Goal: Check status: Check status

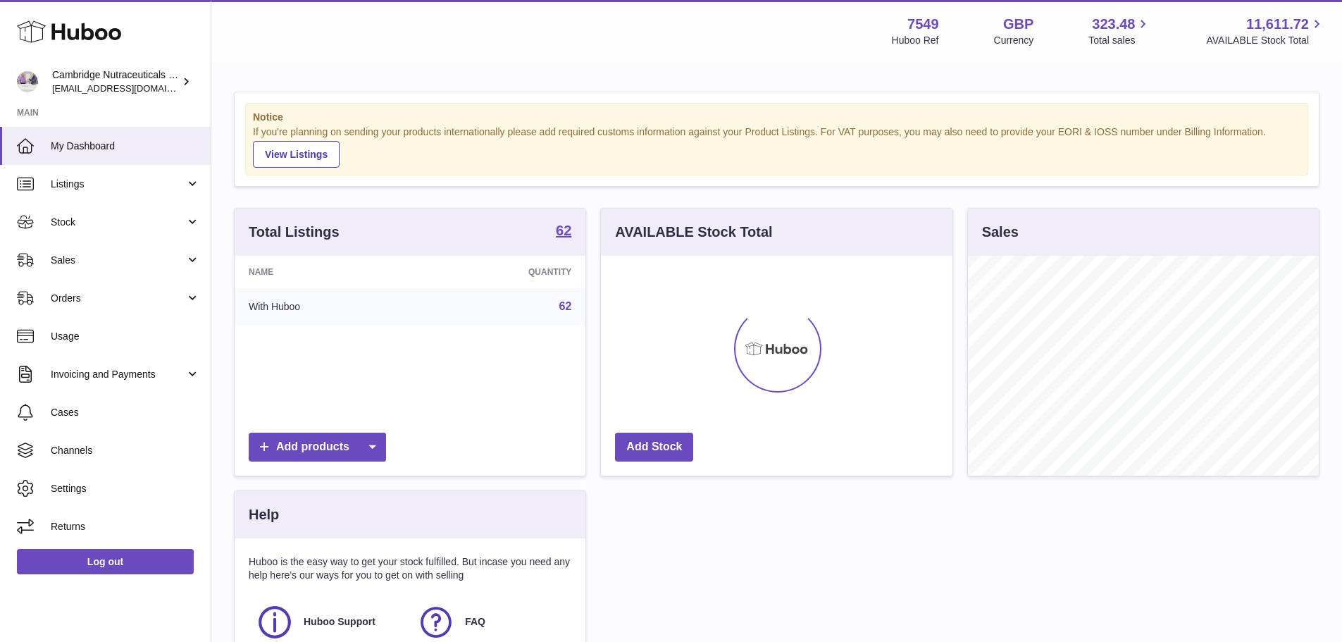
scroll to position [220, 351]
click at [92, 262] on span "Sales" at bounding box center [118, 260] width 135 height 13
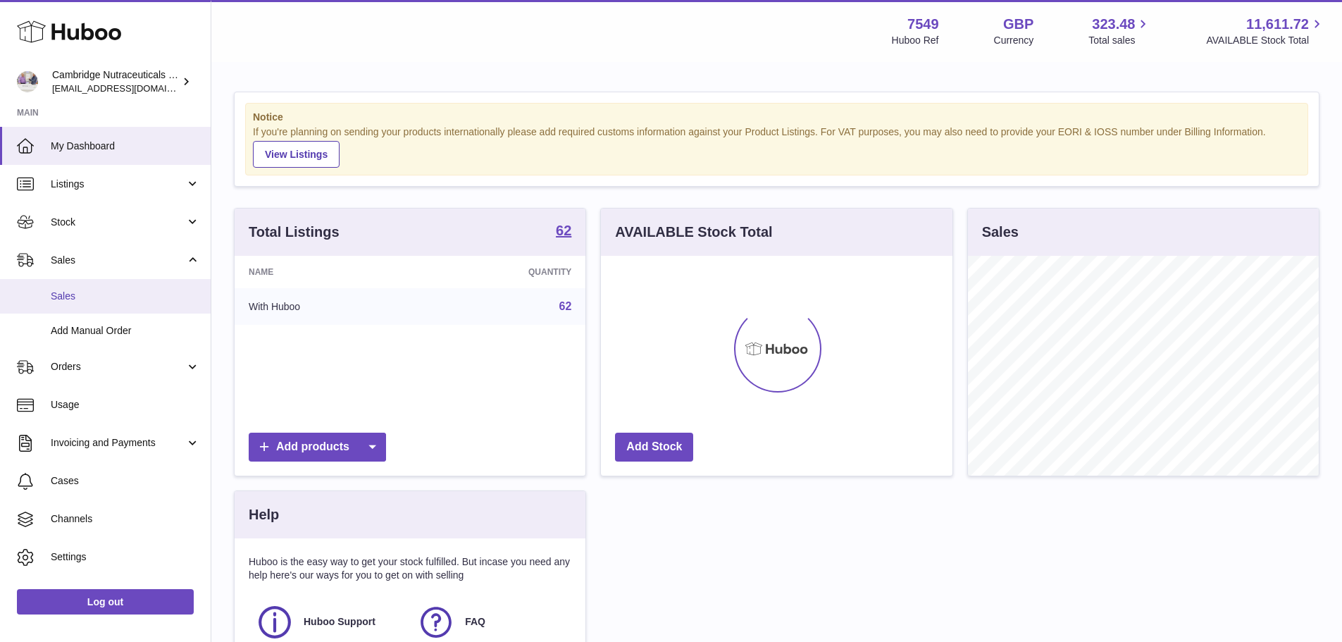
click at [78, 294] on span "Sales" at bounding box center [125, 295] width 149 height 13
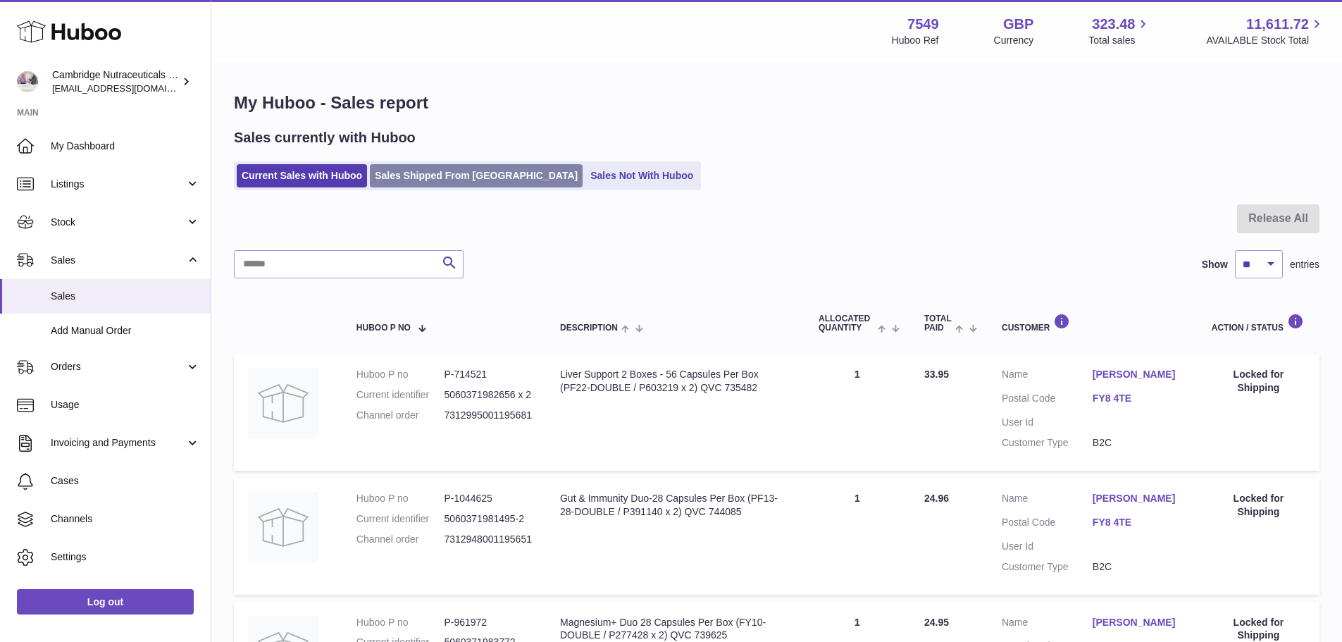
click at [456, 183] on link "Sales Shipped From [GEOGRAPHIC_DATA]" at bounding box center [476, 175] width 213 height 23
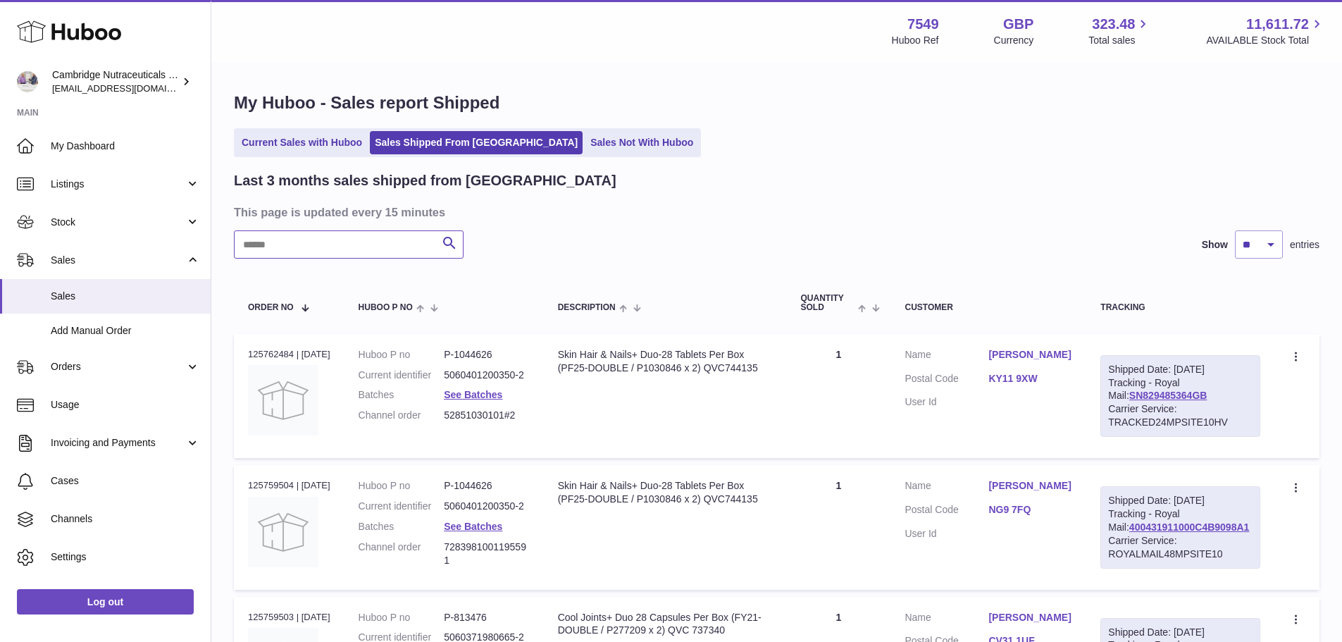
click at [363, 246] on input "text" at bounding box center [349, 244] width 230 height 28
type input "*"
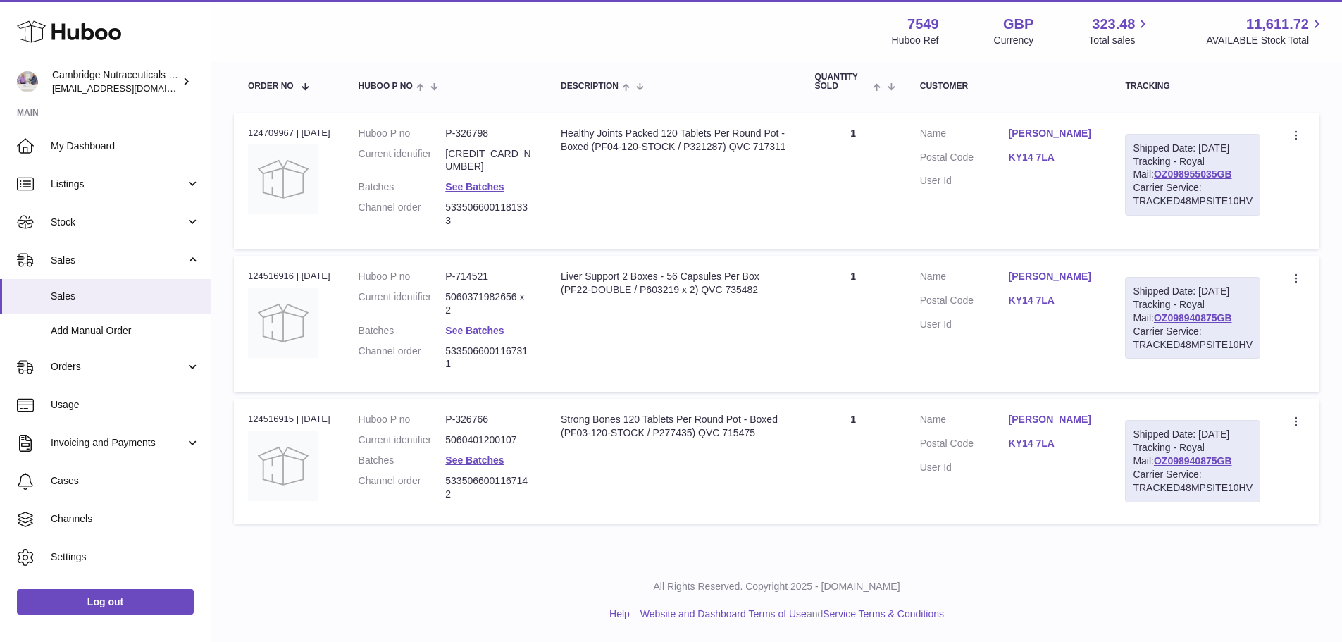
scroll to position [237, 0]
type input "*******"
click at [531, 454] on dd "See Batches" at bounding box center [488, 460] width 87 height 13
click at [284, 413] on div "Order no 124516915 | 11th Sep" at bounding box center [289, 419] width 82 height 13
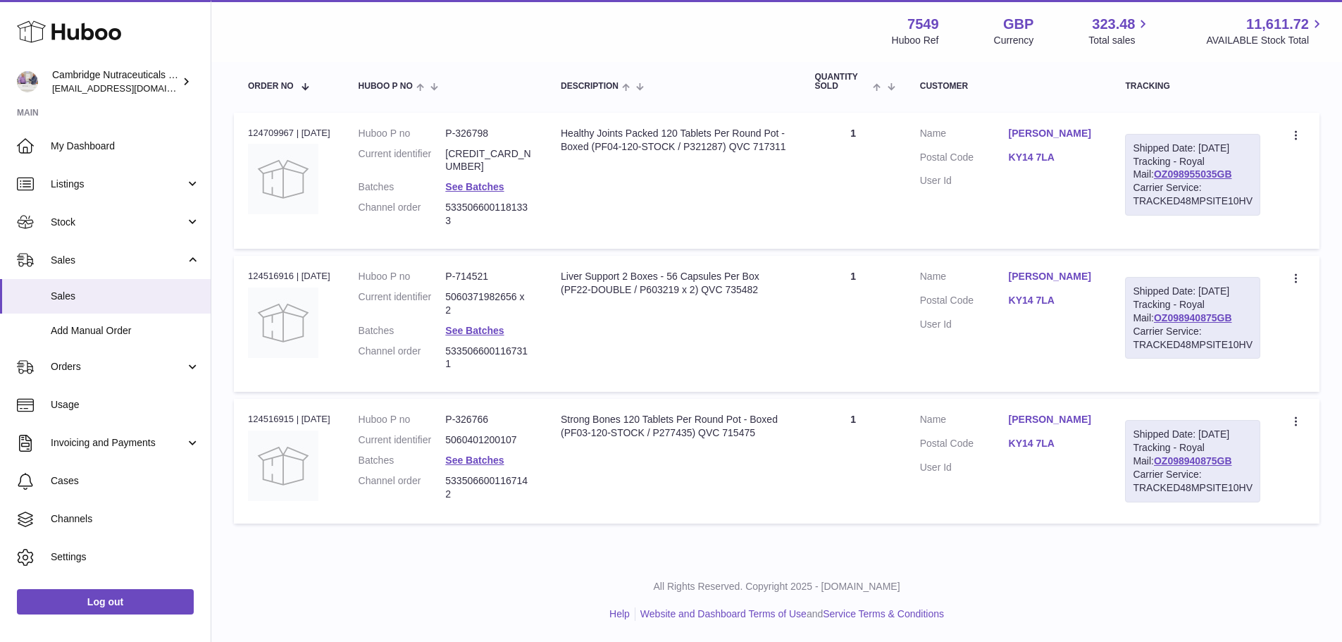
copy div "124516915"
click at [284, 127] on div "Order no 124709967 | 15th Sep" at bounding box center [289, 133] width 82 height 13
copy div "124709967"
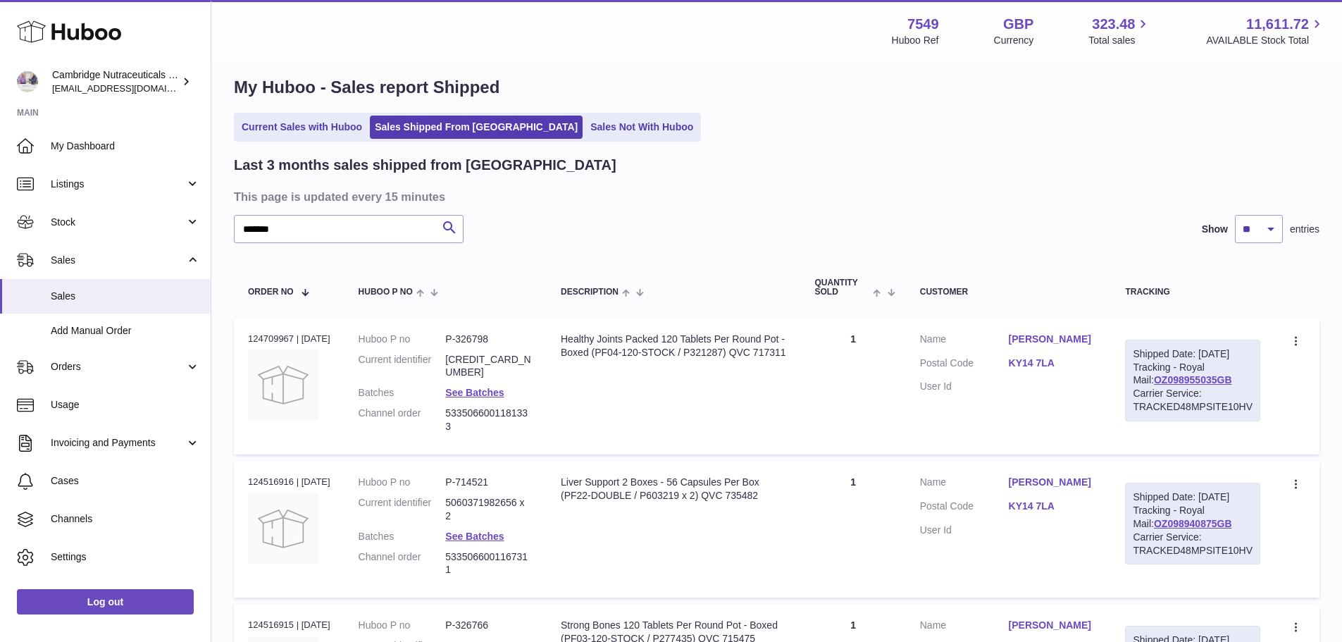
scroll to position [0, 0]
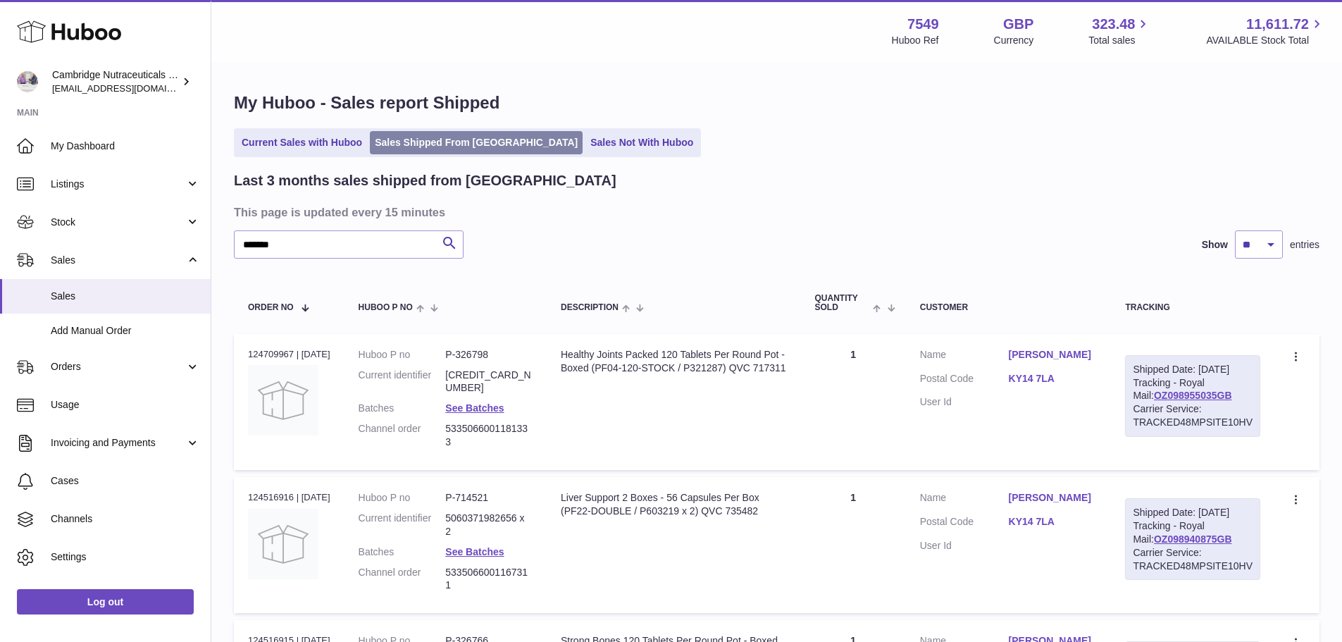
click at [451, 138] on link "Sales Shipped From [GEOGRAPHIC_DATA]" at bounding box center [476, 142] width 213 height 23
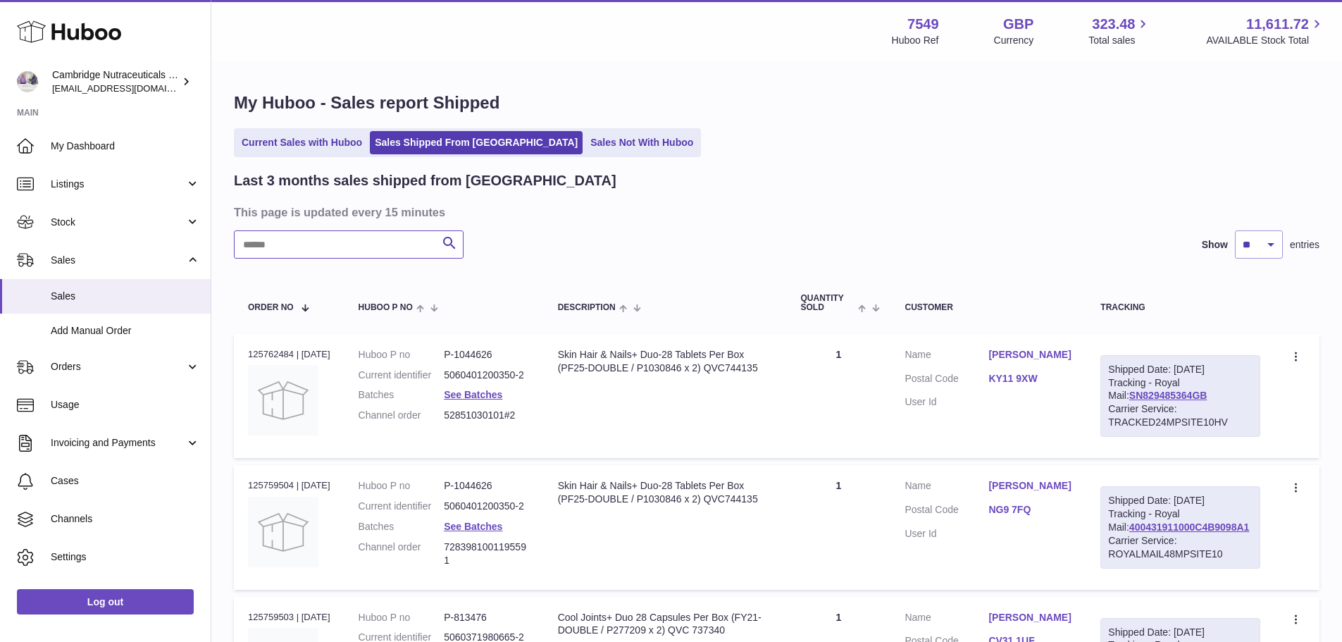
click at [368, 236] on input "text" at bounding box center [349, 244] width 230 height 28
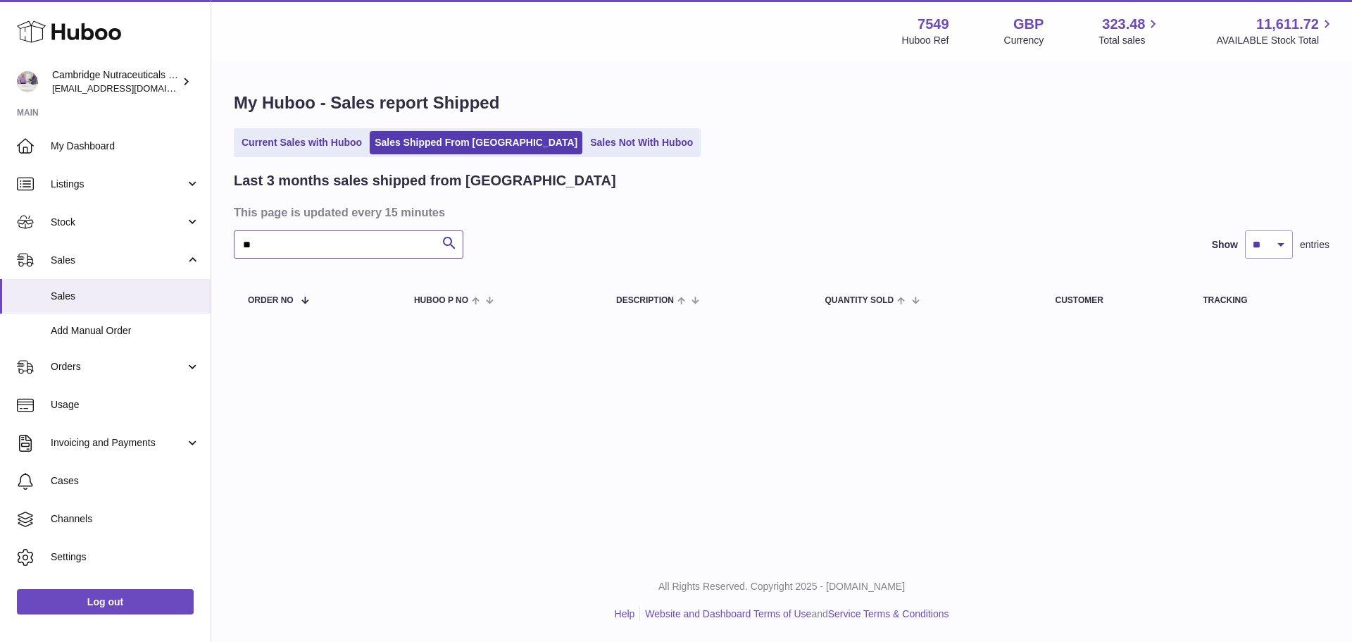
type input "*"
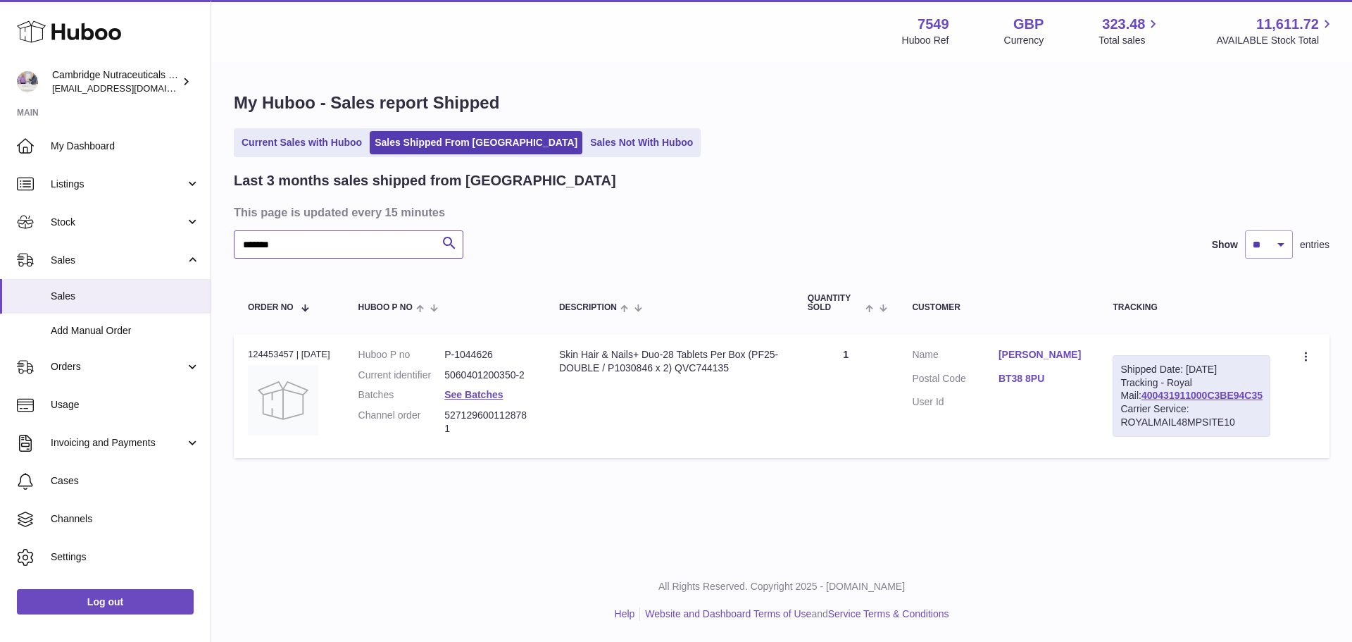
type input "*******"
click at [272, 354] on div "Order no 124453457 | 10th Sep" at bounding box center [289, 354] width 82 height 13
click at [273, 353] on div "Order no 124453457 | 10th Sep" at bounding box center [289, 354] width 82 height 13
copy div "124453457"
click at [407, 142] on link "Sales Shipped From [GEOGRAPHIC_DATA]" at bounding box center [476, 142] width 213 height 23
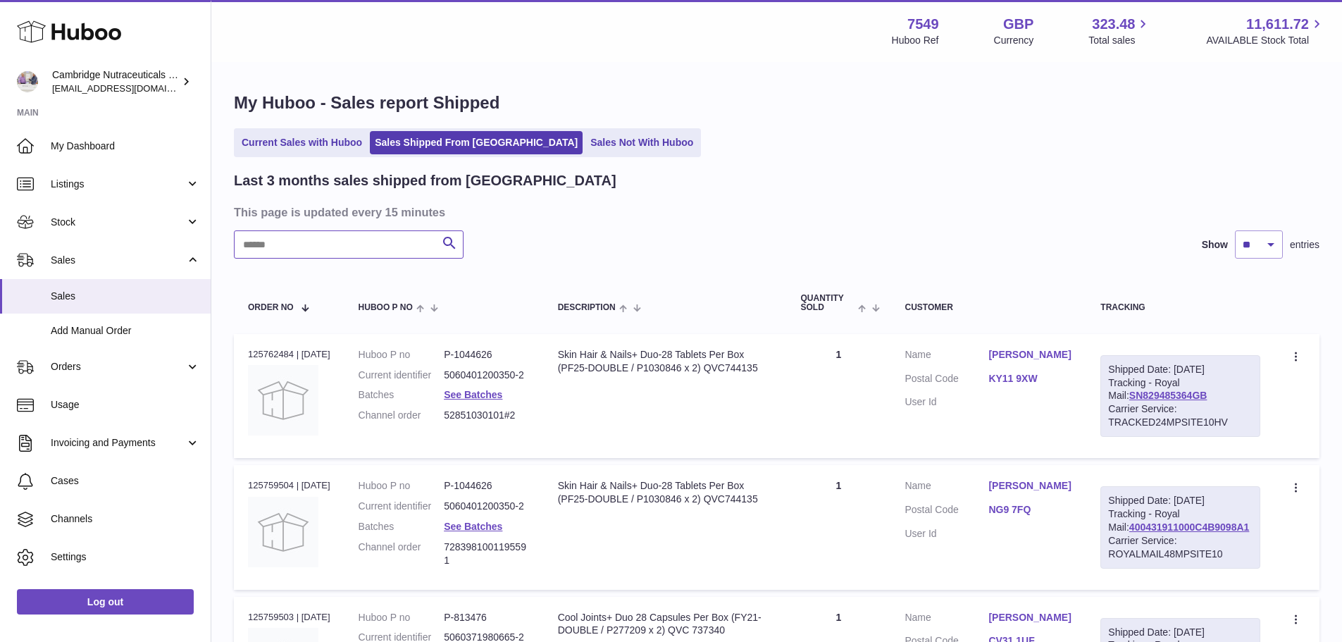
click at [343, 239] on input "text" at bounding box center [349, 244] width 230 height 28
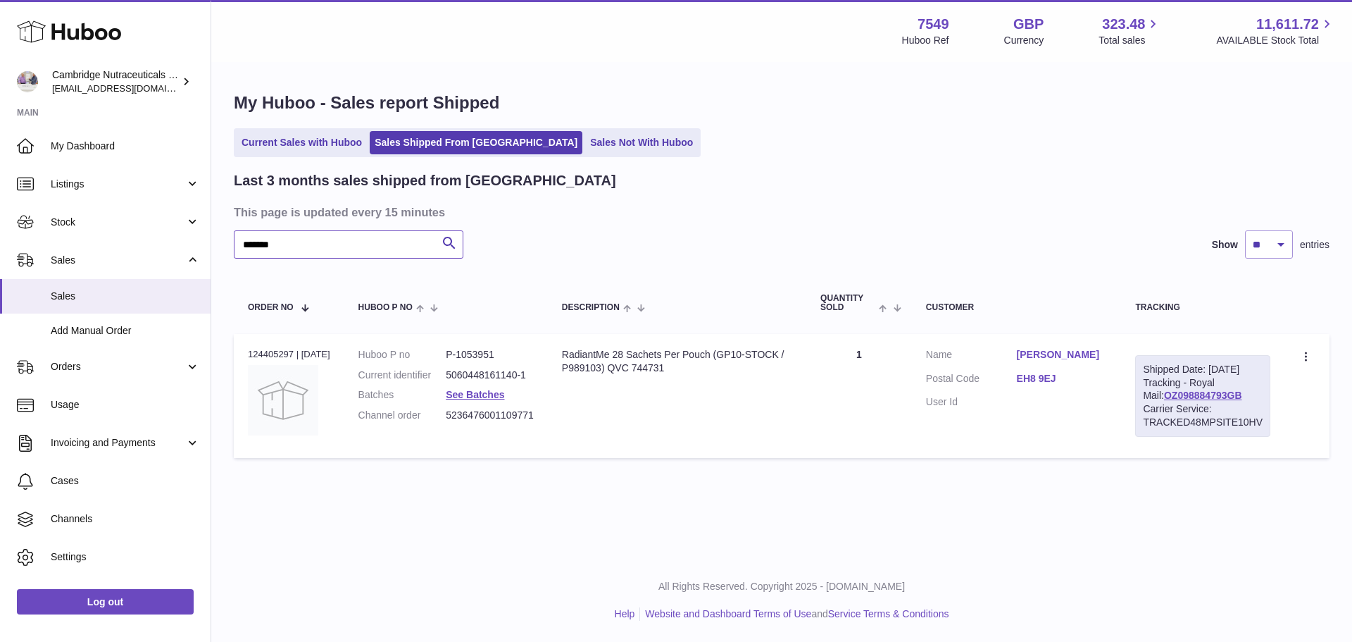
type input "*******"
click at [281, 348] on div "Order no 124405297 | [DATE]" at bounding box center [289, 354] width 82 height 13
copy div "124405297"
